Goal: Information Seeking & Learning: Learn about a topic

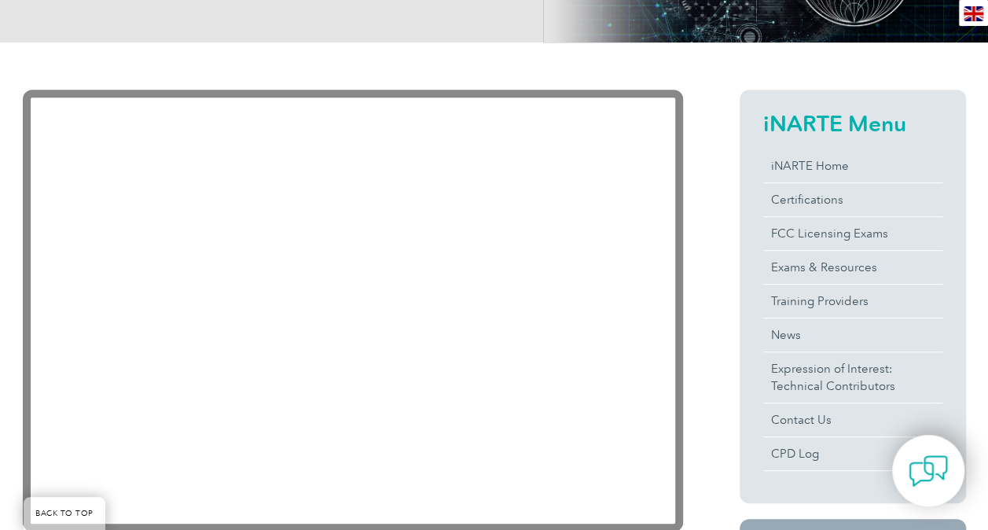
scroll to position [336, 0]
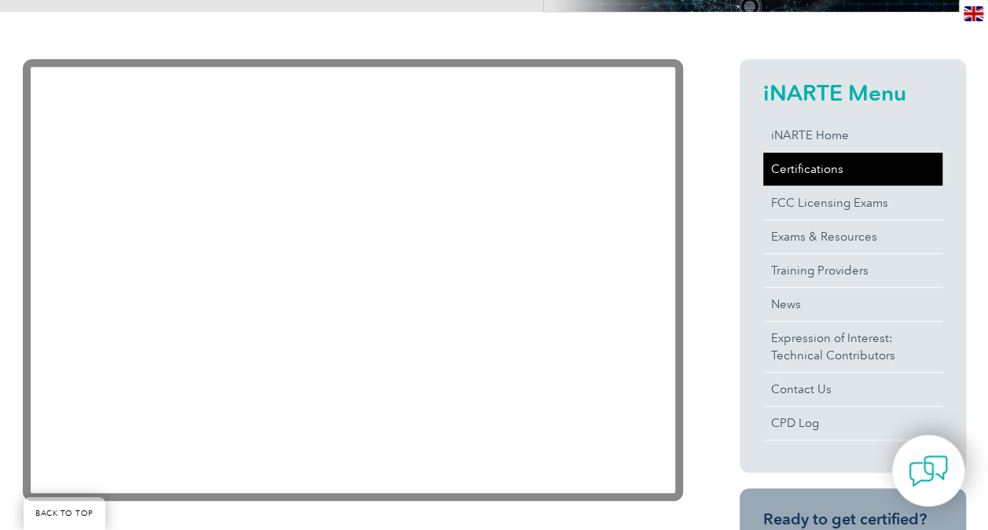
click at [804, 169] on link "Certifications" at bounding box center [852, 169] width 179 height 33
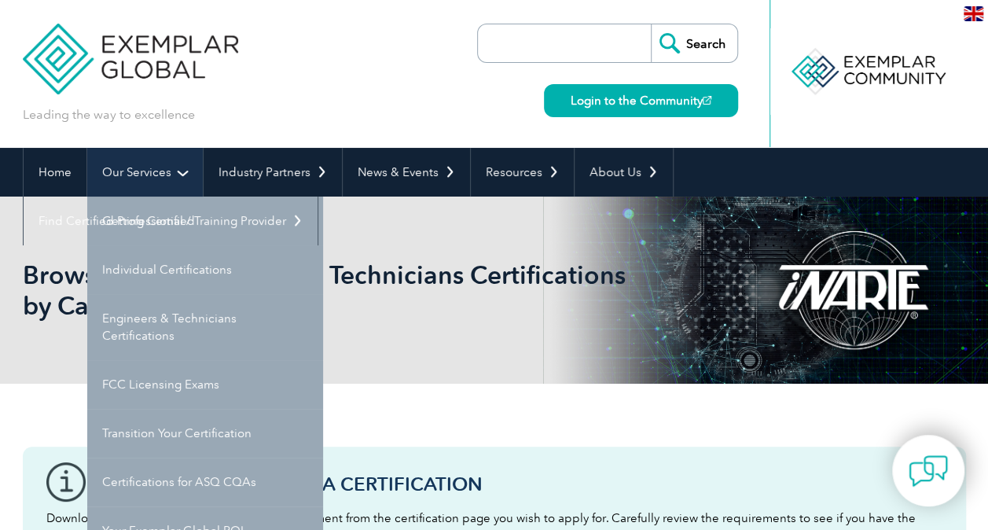
click at [142, 167] on link "Our Services" at bounding box center [145, 172] width 116 height 49
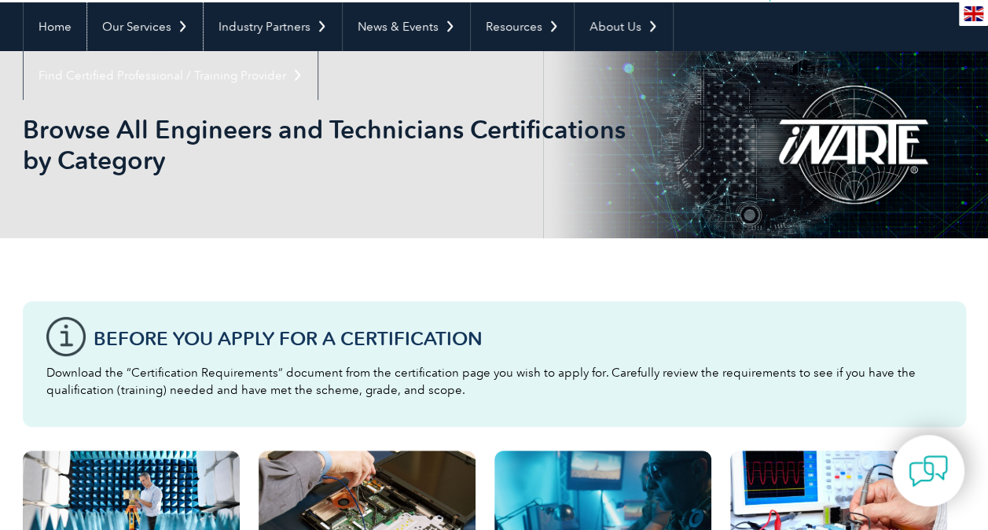
scroll to position [160, 0]
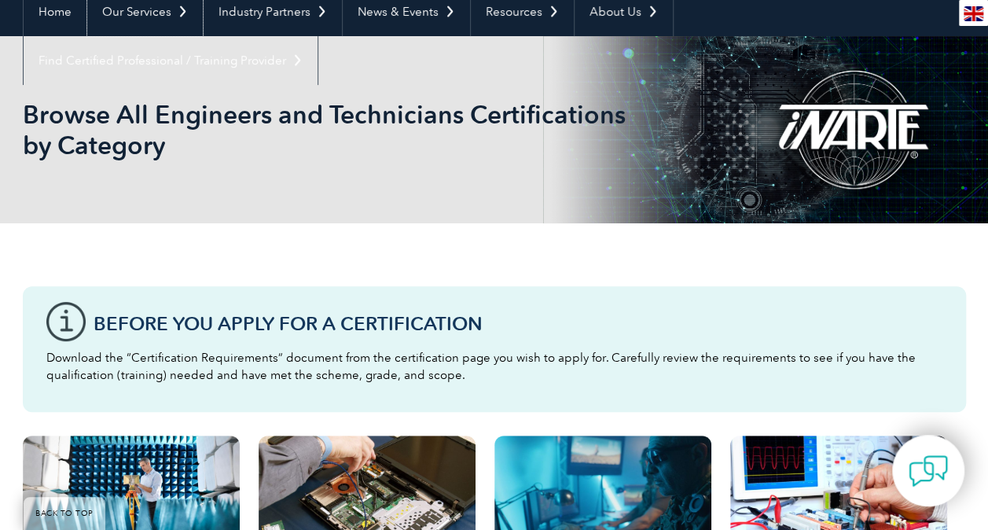
click at [126, 17] on link "Our Services" at bounding box center [145, 11] width 116 height 49
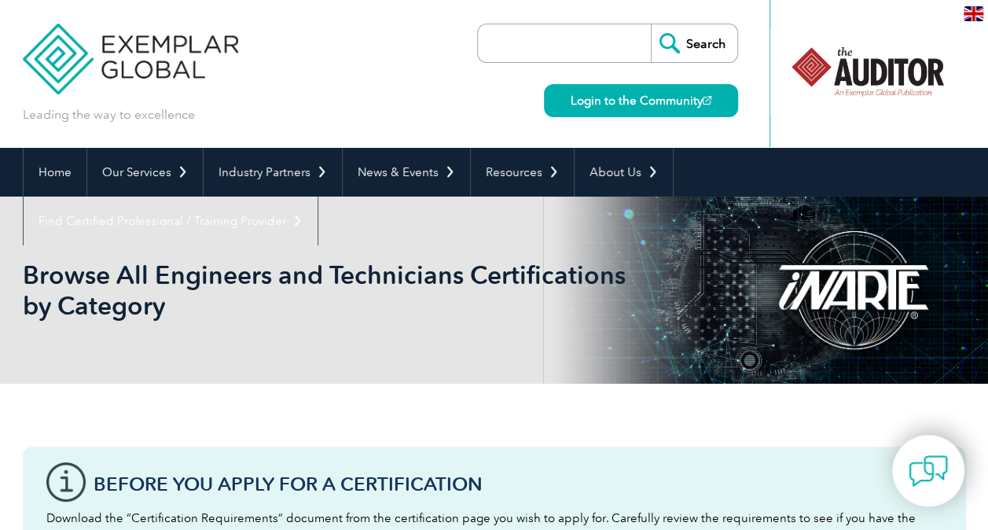
click at [126, 17] on img at bounding box center [131, 47] width 216 height 94
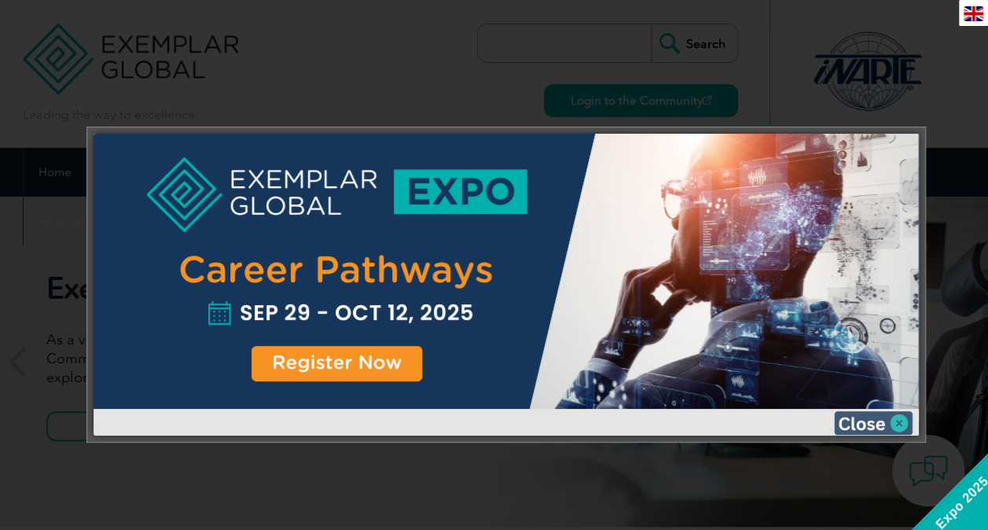
click at [901, 425] on img at bounding box center [873, 423] width 79 height 24
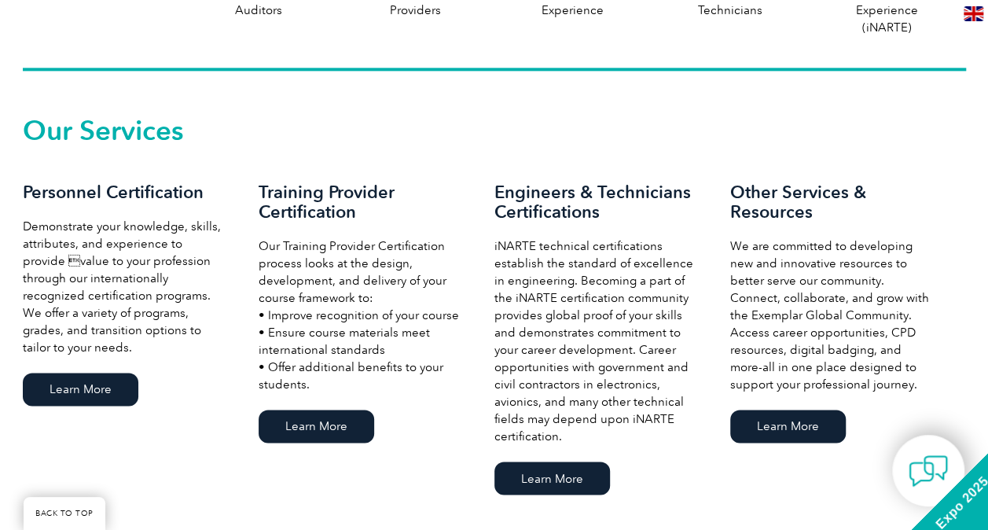
scroll to position [1157, 0]
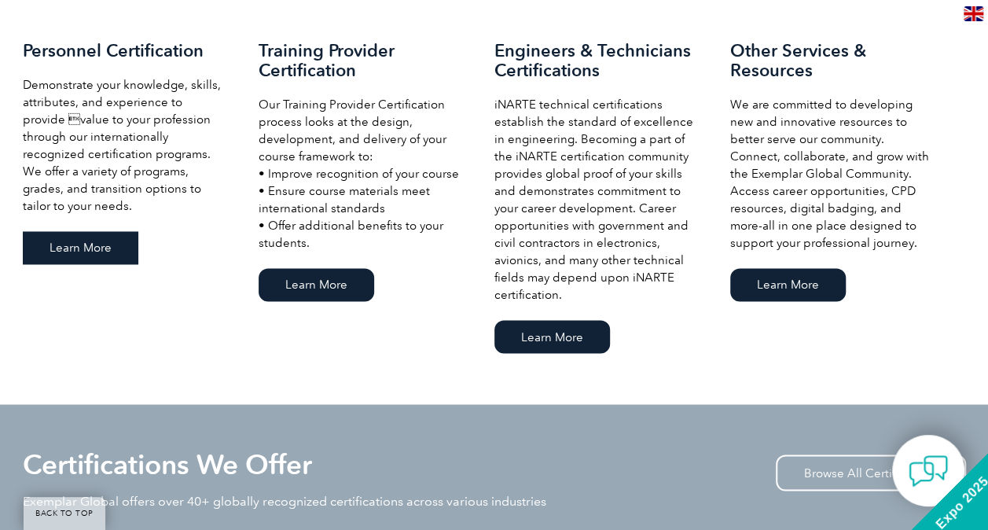
click at [93, 249] on link "Learn More" at bounding box center [81, 247] width 116 height 33
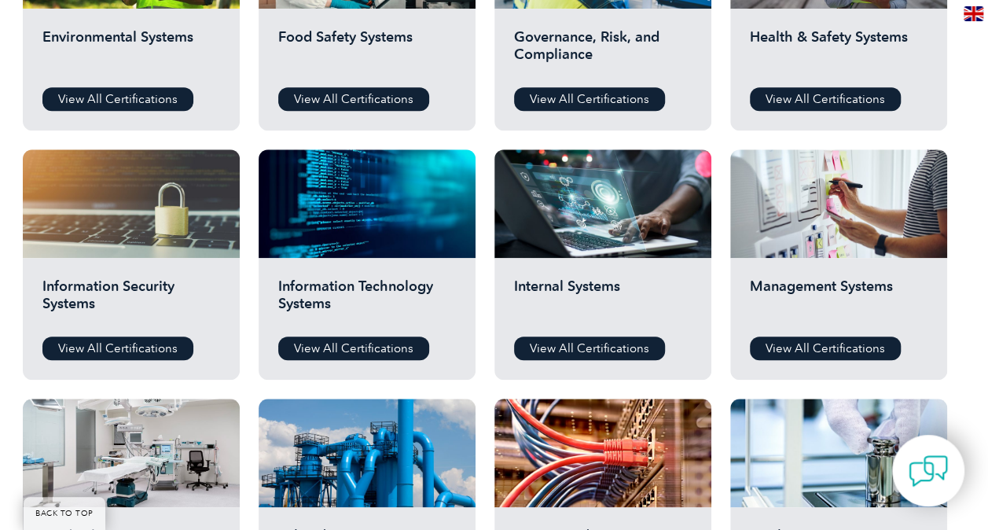
scroll to position [698, 0]
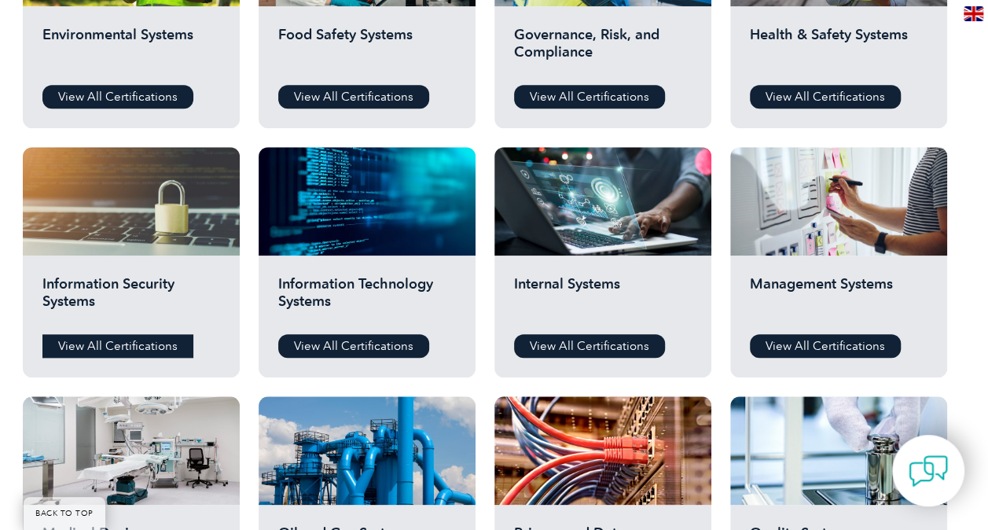
click at [109, 339] on link "View All Certifications" at bounding box center [117, 346] width 151 height 24
